Goal: Task Accomplishment & Management: Manage account settings

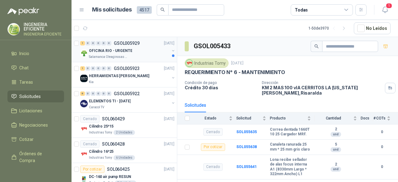
click at [142, 51] on div "OFICINA RIO - URGENTE" at bounding box center [129, 50] width 81 height 7
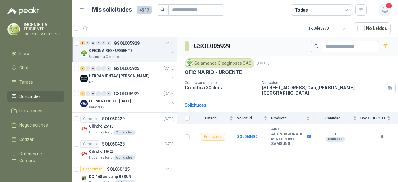
click at [388, 8] on span "1" at bounding box center [388, 6] width 7 height 6
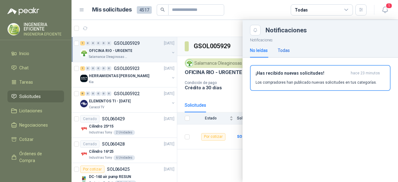
click at [280, 48] on div "Todas" at bounding box center [284, 50] width 12 height 7
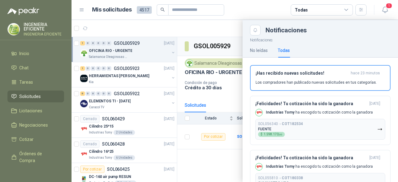
click at [306, 72] on h3 "¡Has recibido nuevas solicitudes!" at bounding box center [302, 73] width 93 height 5
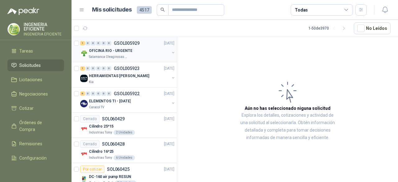
click at [143, 56] on div "Salamanca Oleaginosas SAS" at bounding box center [129, 56] width 81 height 5
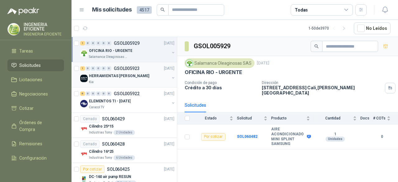
click at [150, 81] on div "Kia" at bounding box center [129, 82] width 81 height 5
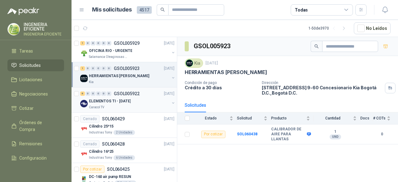
click at [146, 103] on div "ELEMENTOS TI - [DATE]" at bounding box center [129, 100] width 81 height 7
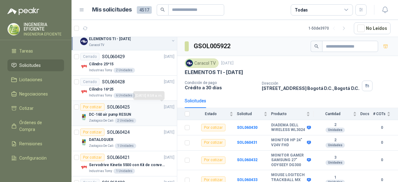
scroll to position [93, 0]
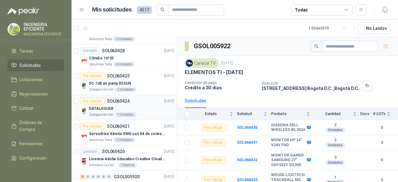
click at [80, 0] on link "6 0 0 0 0 0 GSOL005922 07/10/25 ELEMENTOS TI - Oct 2025 Caracol TV" at bounding box center [127, 7] width 95 height 20
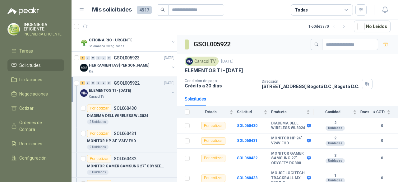
scroll to position [0, 0]
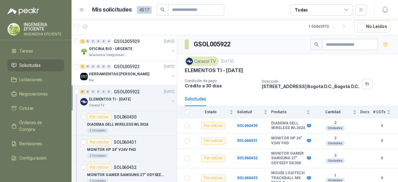
click at [171, 99] on button "button" at bounding box center [173, 101] width 5 height 5
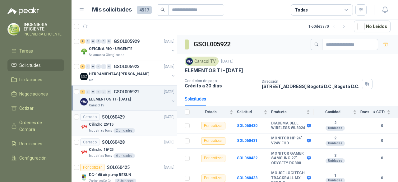
click at [124, 125] on div "Cilindro 25*15" at bounding box center [131, 124] width 85 height 7
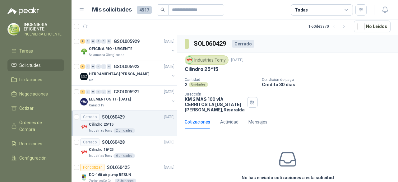
click at [324, 12] on div "Todas" at bounding box center [322, 9] width 62 height 11
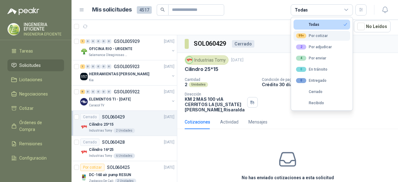
click at [330, 34] on button "99+ Por cotizar" at bounding box center [321, 36] width 57 height 10
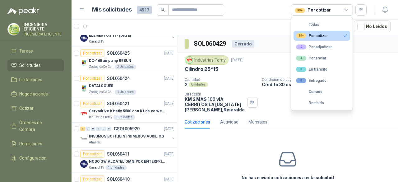
scroll to position [62, 0]
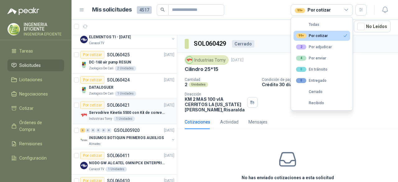
click at [145, 119] on div "Industrias Tomy 1 Unidades" at bounding box center [131, 118] width 85 height 5
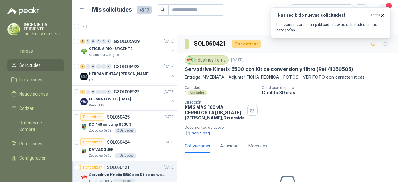
click at [385, 5] on span "1" at bounding box center [388, 6] width 7 height 6
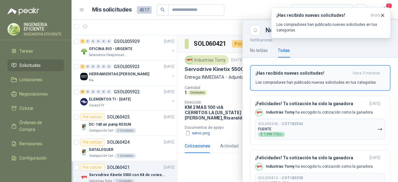
click at [294, 84] on p "Los compradores han publicado nuevas solicitudes en tus categorías." at bounding box center [316, 83] width 121 height 6
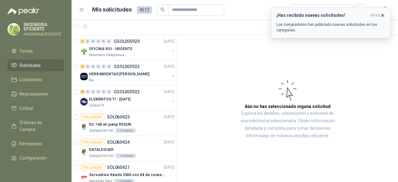
click at [344, 24] on p "Los compradores han publicado nuevas solicitudes en tus categorías." at bounding box center [330, 27] width 109 height 11
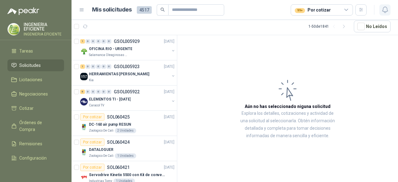
click at [381, 9] on icon "button" at bounding box center [385, 10] width 8 height 8
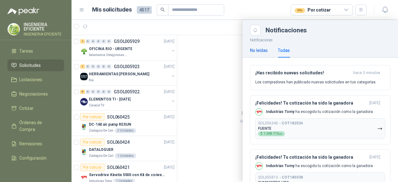
click at [263, 50] on div "No leídas" at bounding box center [259, 50] width 18 height 7
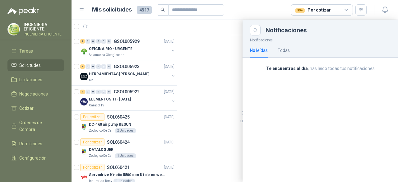
click at [287, 71] on p "Te encuentras al día , has leído todas tus notificaciones" at bounding box center [320, 68] width 141 height 7
click at [164, 77] on div at bounding box center [235, 101] width 326 height 162
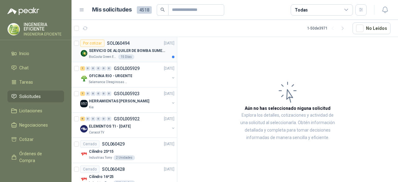
click at [104, 48] on p "SERVICIO DE ALQUILER DE BOMBA SUMERGIBLE DE 1 HP" at bounding box center [127, 51] width 77 height 6
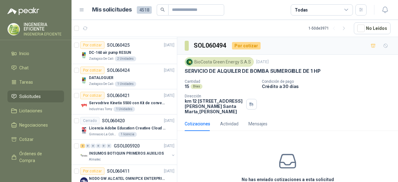
scroll to position [155, 0]
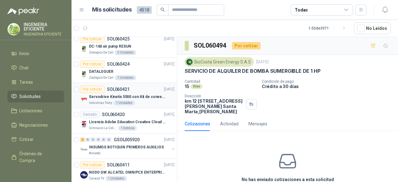
click at [156, 103] on div "Industrias Tomy 1 Unidades" at bounding box center [131, 102] width 85 height 5
